Goal: Find specific page/section: Find specific page/section

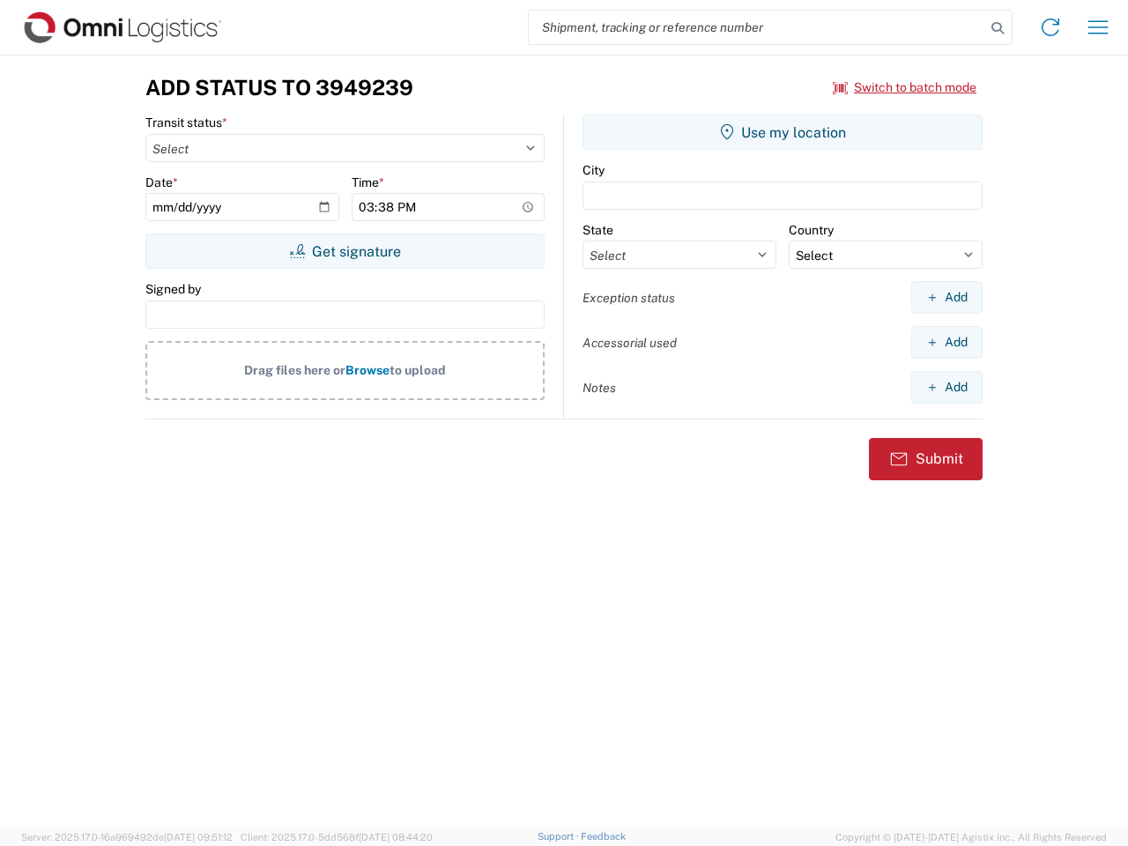
click at [757, 27] on input "search" at bounding box center [757, 27] width 456 height 33
click at [997, 28] on icon at bounding box center [997, 28] width 25 height 25
click at [1050, 27] on icon at bounding box center [1050, 27] width 28 height 28
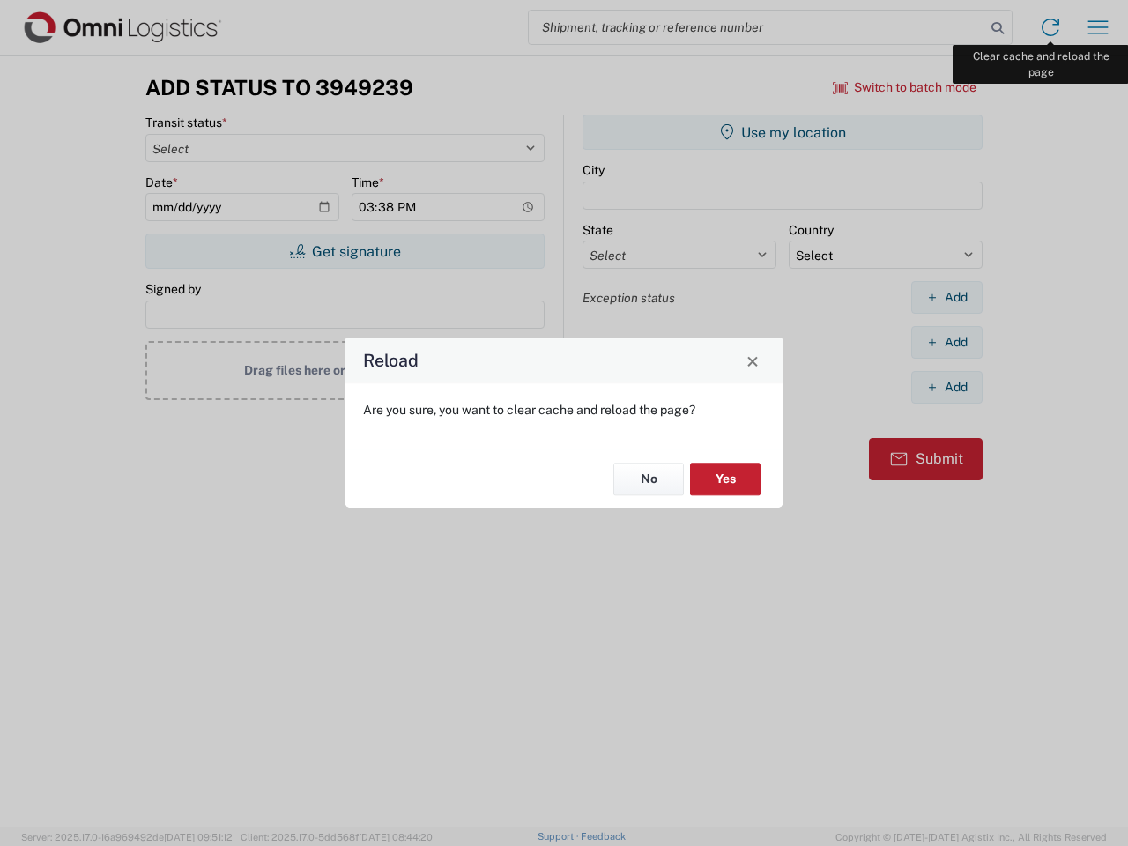
click at [1098, 27] on div "Reload Are you sure, you want to clear cache and reload the page? No Yes" at bounding box center [564, 423] width 1128 height 846
click at [905, 87] on div "Reload Are you sure, you want to clear cache and reload the page? No Yes" at bounding box center [564, 423] width 1128 height 846
click at [344, 251] on div "Reload Are you sure, you want to clear cache and reload the page? No Yes" at bounding box center [564, 423] width 1128 height 846
click at [782, 132] on div "Reload Are you sure, you want to clear cache and reload the page? No Yes" at bounding box center [564, 423] width 1128 height 846
click at [946, 297] on div "Reload Are you sure, you want to clear cache and reload the page? No Yes" at bounding box center [564, 423] width 1128 height 846
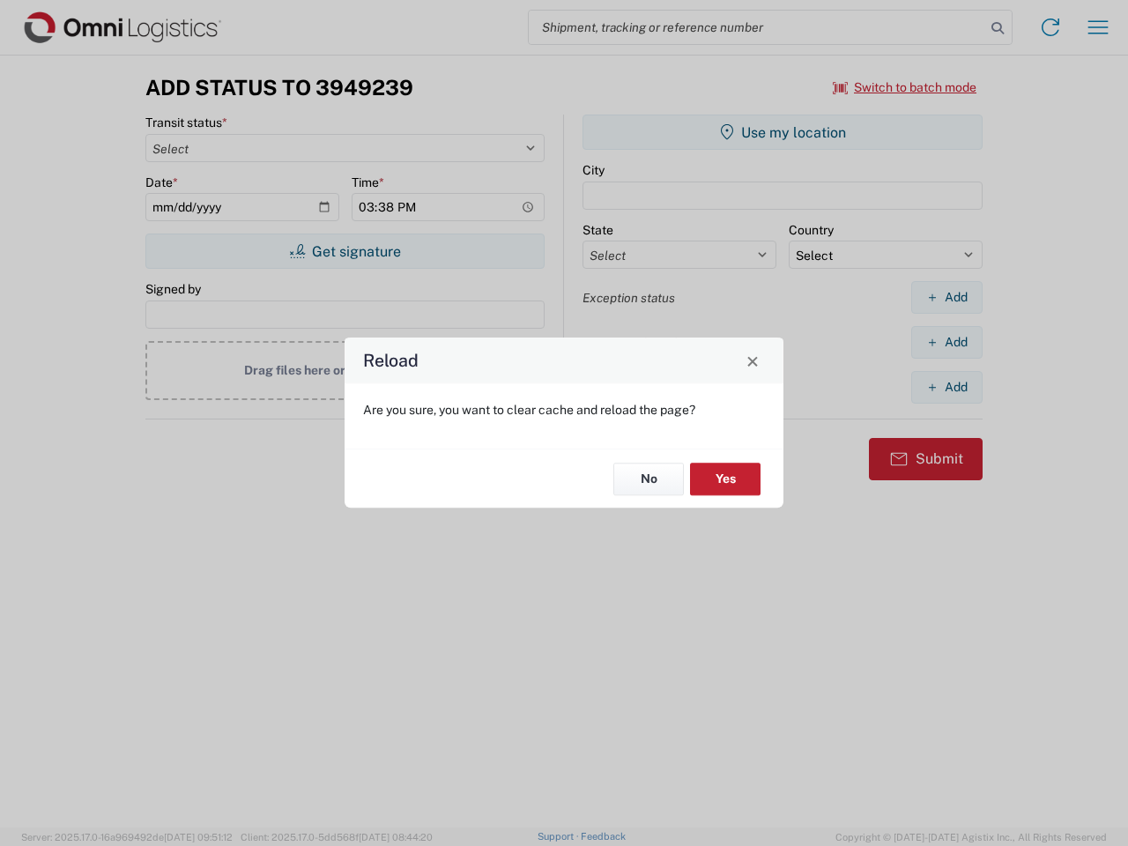
click at [946, 342] on div "Reload Are you sure, you want to clear cache and reload the page? No Yes" at bounding box center [564, 423] width 1128 height 846
click at [946, 387] on div "Reload Are you sure, you want to clear cache and reload the page? No Yes" at bounding box center [564, 423] width 1128 height 846
